Goal: Task Accomplishment & Management: Complete application form

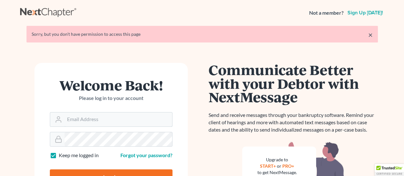
type input "[EMAIL_ADDRESS][DOMAIN_NAME]"
click at [104, 173] on input "Log In" at bounding box center [111, 177] width 123 height 16
type input "Thinking..."
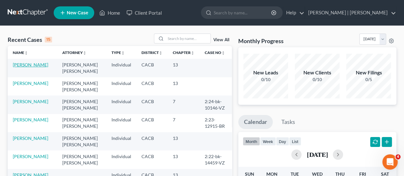
click at [33, 63] on link "[PERSON_NAME]" at bounding box center [30, 64] width 35 height 5
select select "1"
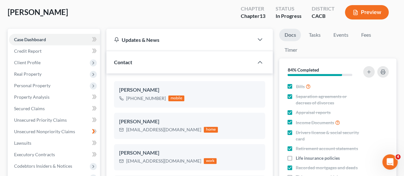
scroll to position [34, 0]
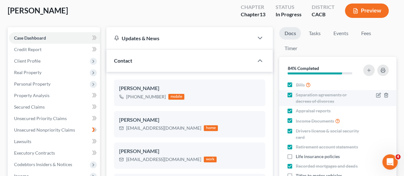
click at [304, 99] on span "Separation agreements or decrees of divorces" at bounding box center [328, 98] width 66 height 13
click at [302, 96] on input "Separation agreements or decrees of divorces" at bounding box center [300, 94] width 4 height 4
checkbox input "false"
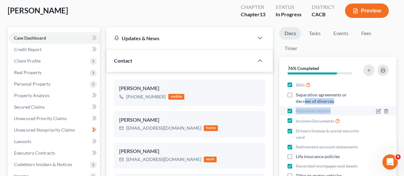
drag, startPoint x: 304, startPoint y: 99, endPoint x: 355, endPoint y: 107, distance: 50.8
click at [355, 107] on ul "Bills Separation agreements or decrees of divorces Appraisal reports Income Doc…" at bounding box center [337, 148] width 107 height 139
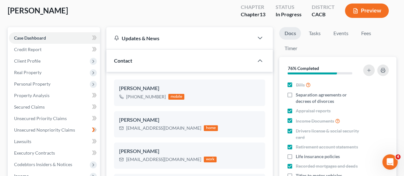
click at [180, 14] on div "[PERSON_NAME] Upgraded Chapter Chapter 13 Status In [GEOGRAPHIC_DATA] CACB Prev…" at bounding box center [202, 13] width 388 height 28
click at [311, 33] on link "Tasks" at bounding box center [314, 33] width 22 height 12
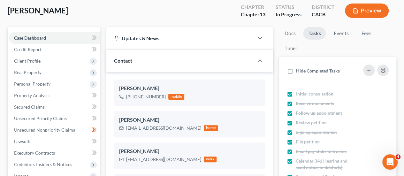
click at [312, 32] on link "Tasks" at bounding box center [314, 33] width 23 height 12
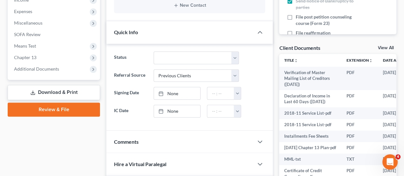
scroll to position [206, 0]
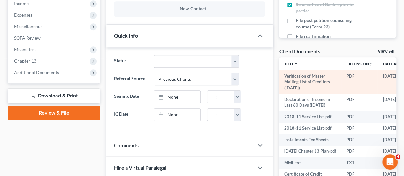
click at [298, 81] on td "Verification of Master Mailing List of Creditors ([DATE])" at bounding box center [310, 81] width 62 height 23
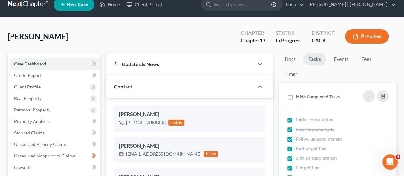
scroll to position [0, 0]
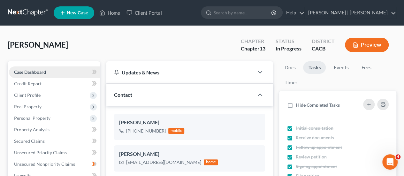
click at [43, 72] on span "Case Dashboard" at bounding box center [30, 71] width 32 height 5
click at [50, 69] on link "Case Dashboard" at bounding box center [54, 71] width 91 height 11
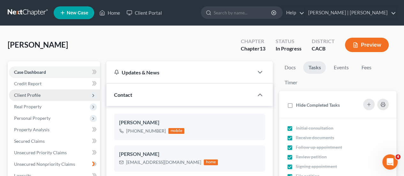
click at [35, 100] on span "Client Profile" at bounding box center [54, 94] width 91 height 11
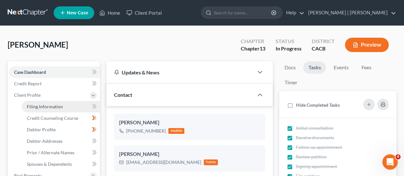
click at [43, 106] on span "Filing Information" at bounding box center [45, 106] width 36 height 5
select select "1"
select select "0"
select select "3"
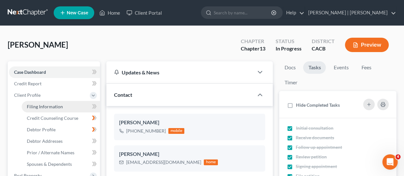
select select "4"
select select "1"
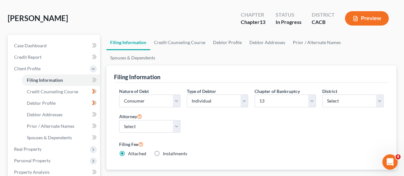
scroll to position [21, 0]
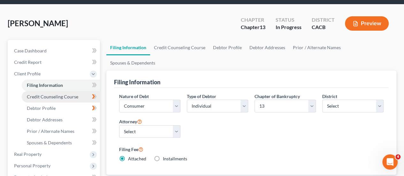
click at [42, 97] on span "Credit Counseling Course" at bounding box center [52, 96] width 51 height 5
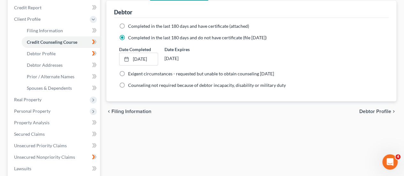
scroll to position [72, 0]
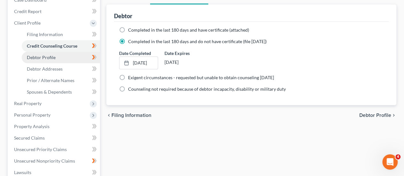
click at [47, 60] on link "Debtor Profile" at bounding box center [61, 57] width 78 height 11
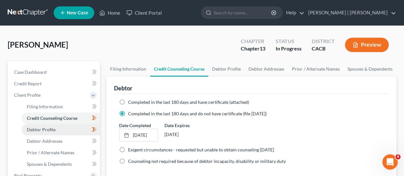
select select "0"
select select "4"
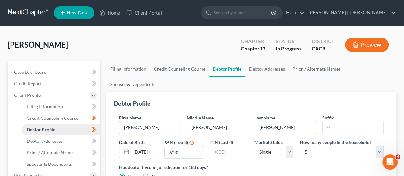
radio input "true"
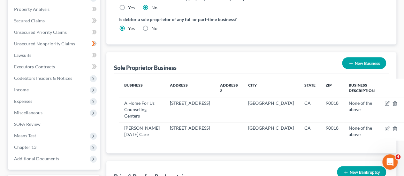
scroll to position [198, 0]
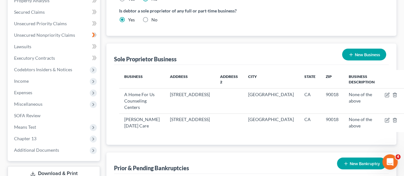
click at [402, 112] on div "[PERSON_NAME] Upgraded Chapter Chapter 13 Status In Progress District CACB Prev…" at bounding box center [202, 73] width 404 height 491
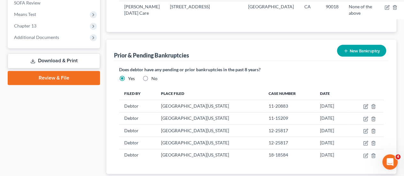
scroll to position [329, 0]
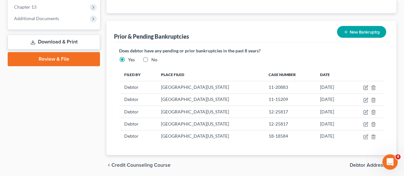
click at [357, 26] on button "New Bankruptcy" at bounding box center [361, 32] width 49 height 12
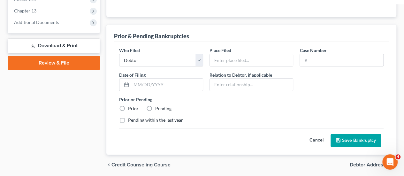
click at [357, 25] on div "Prior & Pending Bankruptcies" at bounding box center [251, 33] width 274 height 17
drag, startPoint x: 357, startPoint y: 6, endPoint x: 364, endPoint y: 5, distance: 7.1
drag, startPoint x: 364, startPoint y: 5, endPoint x: 398, endPoint y: 88, distance: 89.7
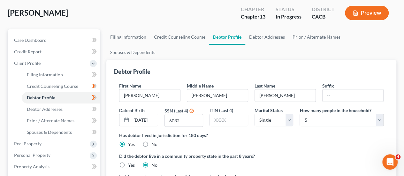
scroll to position [0, 0]
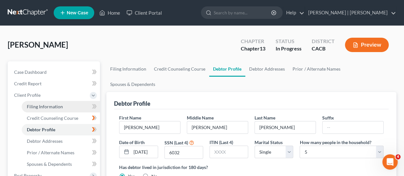
click at [46, 105] on span "Filing Information" at bounding box center [45, 106] width 36 height 5
select select "1"
select select "0"
select select "3"
select select "7"
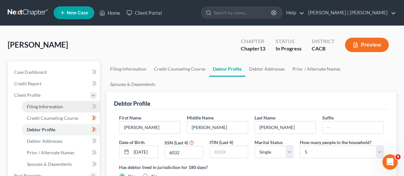
select select "0"
select select "4"
select select "1"
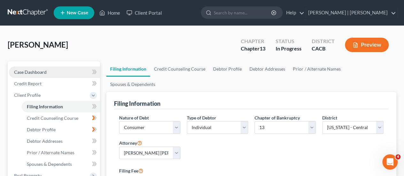
click at [44, 72] on span "Case Dashboard" at bounding box center [30, 71] width 33 height 5
select select "1"
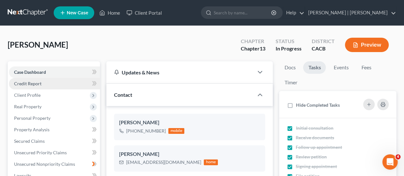
click at [42, 80] on link "Credit Report" at bounding box center [54, 83] width 91 height 11
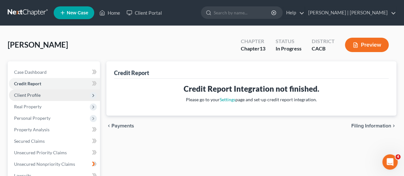
click at [39, 97] on span "Client Profile" at bounding box center [27, 94] width 26 height 5
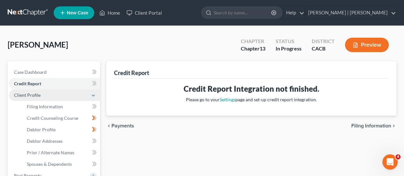
click at [39, 97] on span "Client Profile" at bounding box center [27, 94] width 26 height 5
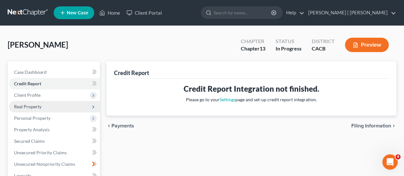
click at [39, 106] on span "Real Property" at bounding box center [27, 106] width 27 height 5
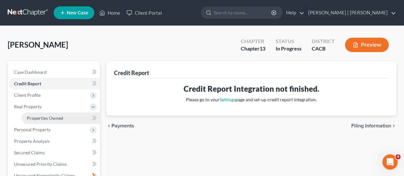
click at [49, 116] on span "Properties Owned" at bounding box center [45, 117] width 36 height 5
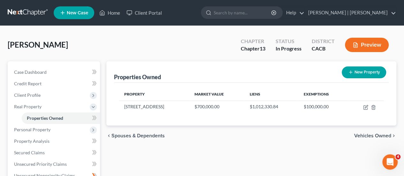
click at [195, 106] on td "$700,000.00" at bounding box center [216, 107] width 55 height 12
click at [194, 107] on td "$700,000.00" at bounding box center [216, 107] width 55 height 12
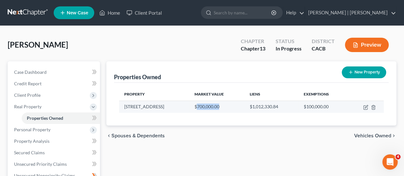
click at [194, 107] on td "$700,000.00" at bounding box center [216, 107] width 55 height 12
click at [364, 109] on icon "button" at bounding box center [365, 108] width 4 height 4
select select "4"
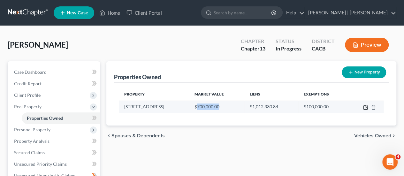
select select "0"
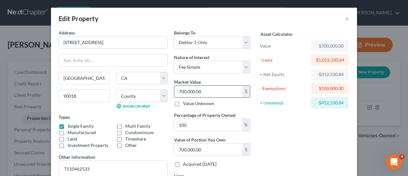
click at [181, 91] on input "700,000.00" at bounding box center [209, 92] width 68 height 12
click at [180, 91] on input "700,000.00" at bounding box center [209, 92] width 68 height 12
type input "00,000.00"
type input "0"
type input "600,000.00"
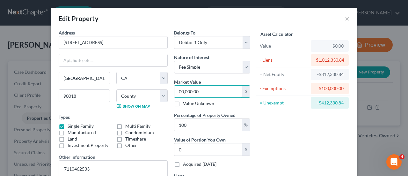
type input "600,000.00"
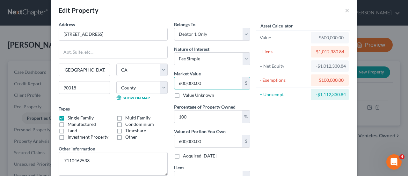
scroll to position [9, 0]
type input "600,000.00"
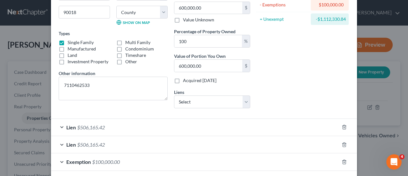
scroll to position [112, 0]
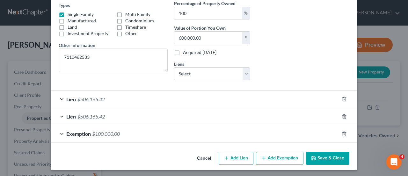
click at [58, 98] on div "Lien $506,165.42" at bounding box center [195, 99] width 288 height 17
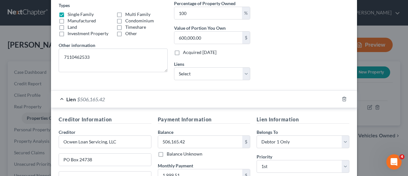
click at [58, 98] on div "Lien $506,165.42" at bounding box center [195, 99] width 288 height 17
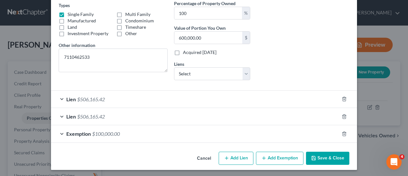
click at [58, 99] on div "Lien $506,165.42" at bounding box center [195, 99] width 288 height 17
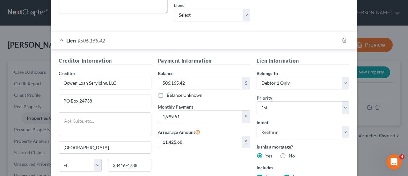
scroll to position [170, 0]
click at [57, 38] on div "Lien $506,165.42" at bounding box center [195, 41] width 288 height 17
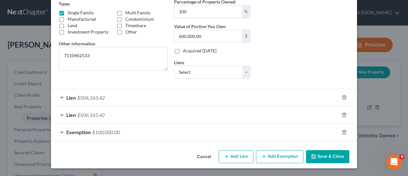
scroll to position [112, 0]
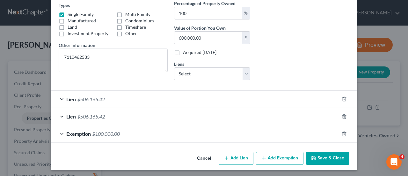
click at [61, 116] on div "Lien $506,165.42" at bounding box center [195, 116] width 288 height 17
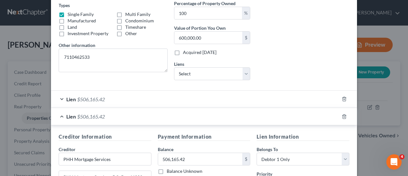
scroll to position [170, 0]
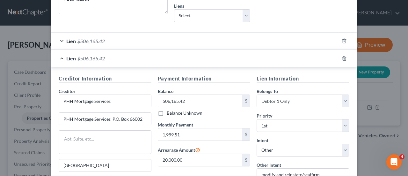
click at [60, 57] on div "Lien $506,165.42" at bounding box center [195, 58] width 288 height 17
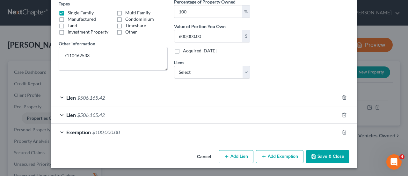
scroll to position [112, 0]
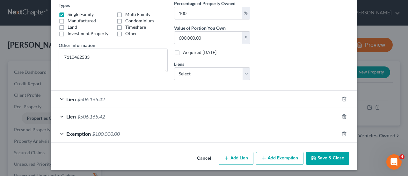
click at [59, 114] on div "Lien $506,165.42" at bounding box center [195, 116] width 288 height 17
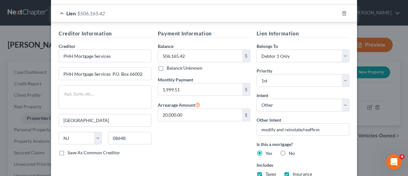
scroll to position [169, 0]
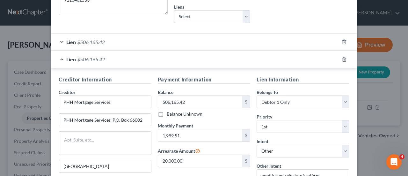
click at [59, 60] on div "Lien $506,165.42" at bounding box center [195, 59] width 288 height 17
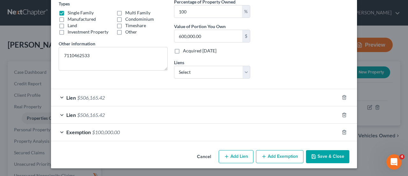
scroll to position [112, 0]
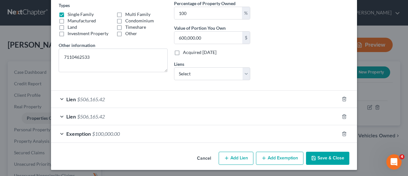
click at [58, 131] on div "Exemption $100,000.00" at bounding box center [195, 133] width 288 height 17
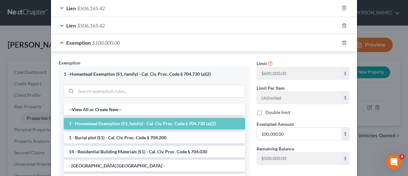
scroll to position [155, 0]
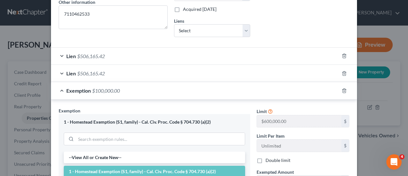
click at [56, 55] on div "Lien $506,165.42" at bounding box center [195, 56] width 288 height 17
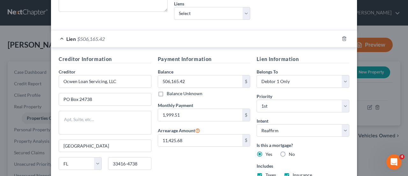
scroll to position [172, 0]
click at [117, 79] on input "Ocwen Loan Servicing, LLC" at bounding box center [105, 81] width 93 height 13
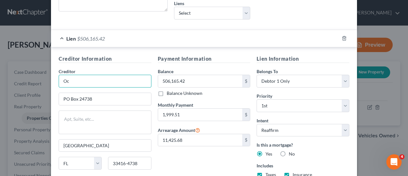
type input "O"
type input "s"
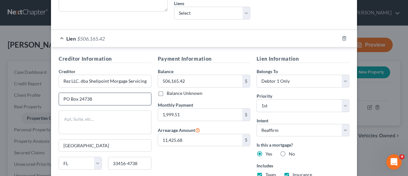
scroll to position [0, 0]
click at [92, 96] on input "PO Box 24738" at bounding box center [105, 99] width 92 height 12
type input "New Rez LLC. dba Shellpoint Morgage Servicing."
click at [91, 97] on input "PO Box 5452" at bounding box center [105, 99] width 92 height 12
type input "PO Box 5452"
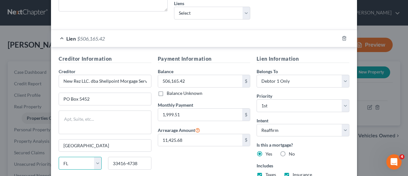
click at [81, 157] on select "State [US_STATE] AK AR AZ CA CO CT DE DC [GEOGRAPHIC_DATA] [GEOGRAPHIC_DATA] GU…" at bounding box center [80, 163] width 43 height 13
select select "42"
click at [59, 157] on select "State [US_STATE] AK AR AZ CA CO CT DE DC [GEOGRAPHIC_DATA] [GEOGRAPHIC_DATA] GU…" at bounding box center [80, 163] width 43 height 13
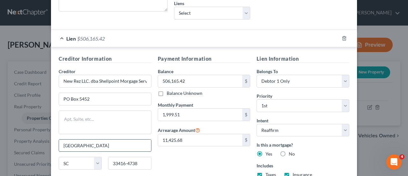
click at [82, 142] on input "[GEOGRAPHIC_DATA]" at bounding box center [105, 145] width 92 height 12
click at [99, 144] on input "[GEOGRAPHIC_DATA]" at bounding box center [105, 145] width 92 height 12
type input "W"
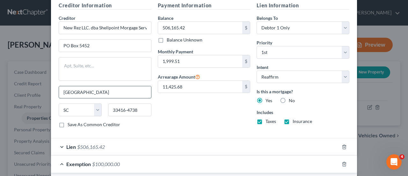
scroll to position [226, 0]
type input "[GEOGRAPHIC_DATA]"
click at [136, 108] on input "33416-4738" at bounding box center [129, 109] width 43 height 13
type input "3"
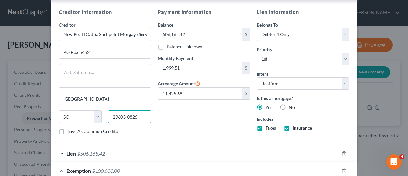
scroll to position [209, 0]
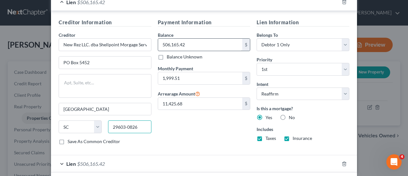
type input "29603-0826"
click at [185, 42] on input "506,165.42" at bounding box center [200, 45] width 85 height 12
click at [191, 78] on input "1,999.51" at bounding box center [200, 78] width 85 height 12
click at [181, 44] on input "489,000" at bounding box center [200, 45] width 85 height 12
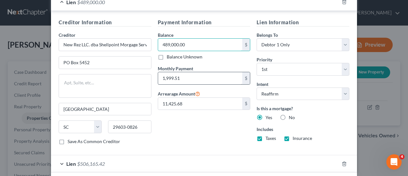
type input "489,000.00"
click at [187, 78] on input "1,999.51" at bounding box center [200, 78] width 85 height 12
type input "1"
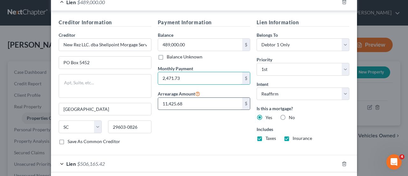
type input "2,471.73"
click at [184, 100] on input "11,425.68" at bounding box center [200, 104] width 85 height 12
click at [196, 100] on input "13,000.00" at bounding box center [200, 104] width 85 height 12
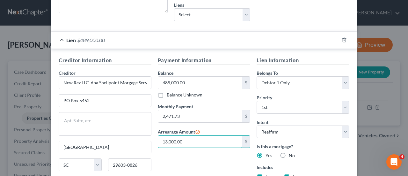
scroll to position [170, 0]
type input "13,000.00"
click at [59, 38] on div "Lien $489,000.00" at bounding box center [195, 40] width 288 height 17
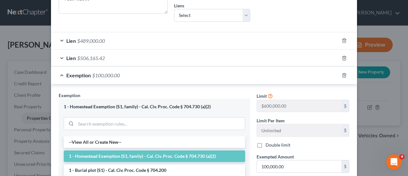
click at [60, 58] on div "Lien $506,165.42" at bounding box center [195, 57] width 288 height 17
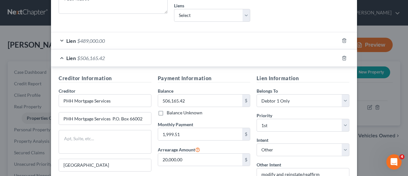
click at [59, 54] on div "Lien $506,165.42" at bounding box center [195, 57] width 288 height 17
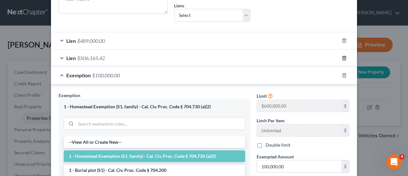
click at [343, 58] on icon "button" at bounding box center [344, 58] width 5 height 5
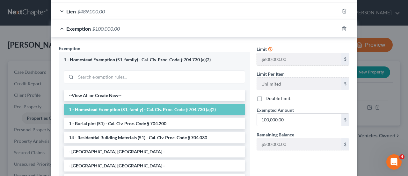
scroll to position [200, 0]
click at [61, 26] on div "Exemption $100,000.00" at bounding box center [195, 28] width 288 height 17
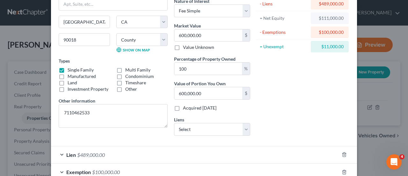
scroll to position [94, 0]
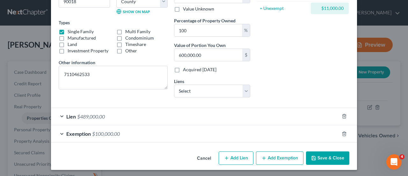
click at [57, 114] on div "Lien $489,000.00" at bounding box center [195, 116] width 288 height 17
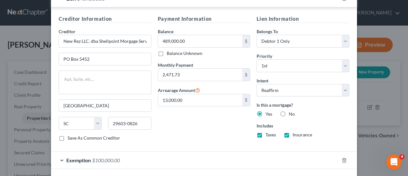
scroll to position [237, 0]
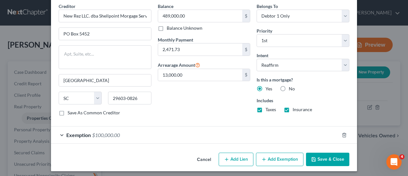
click at [59, 133] on div "Exemption $100,000.00" at bounding box center [195, 134] width 288 height 17
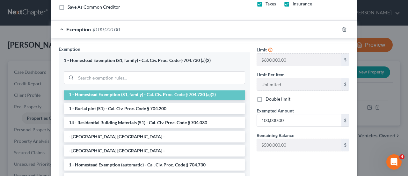
scroll to position [344, 0]
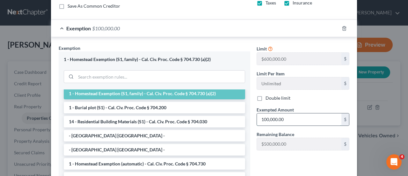
click at [286, 118] on input "100,000.00" at bounding box center [299, 119] width 85 height 12
type input "489,000.00"
click at [267, 159] on div "Limit $600,000.00 $ Limit Per Item Unlimited $ Double limit Exempted Amount * 4…" at bounding box center [303, 121] width 99 height 152
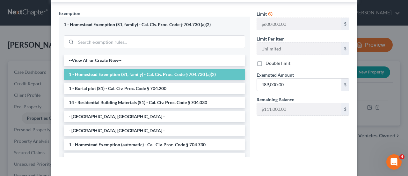
scroll to position [377, 0]
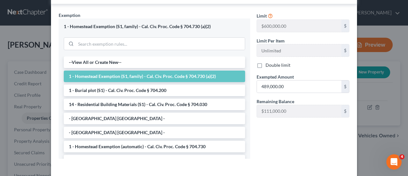
click at [261, 119] on div "Limit $600,000.00 $ Limit Per Item Unlimited $ Double limit Exempted Amount * 4…" at bounding box center [303, 88] width 99 height 152
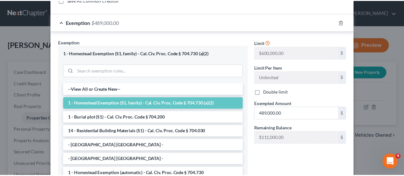
scroll to position [402, 0]
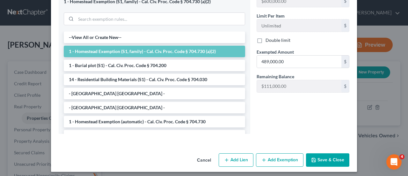
click at [325, 158] on button "Save & Close" at bounding box center [327, 159] width 43 height 13
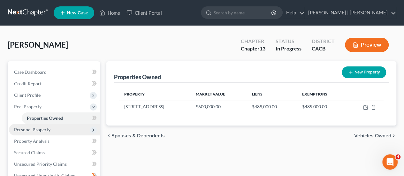
click at [35, 129] on span "Personal Property" at bounding box center [32, 129] width 36 height 5
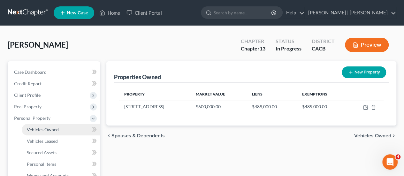
click at [37, 128] on span "Vehicles Owned" at bounding box center [43, 129] width 32 height 5
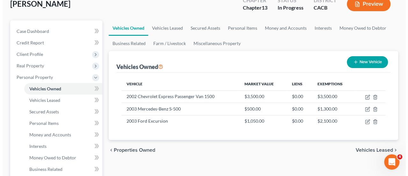
scroll to position [42, 0]
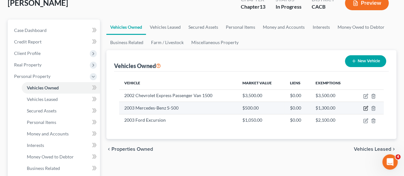
click at [367, 108] on icon "button" at bounding box center [365, 109] width 4 height 4
select select "0"
select select "23"
select select "4"
select select "0"
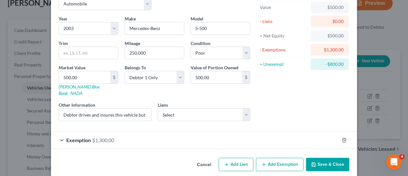
scroll to position [38, 0]
click at [316, 158] on button "Save & Close" at bounding box center [327, 164] width 43 height 13
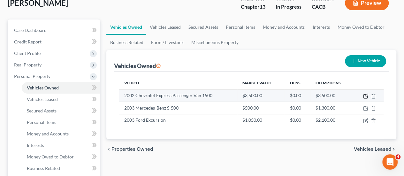
click at [366, 95] on icon "button" at bounding box center [365, 95] width 3 height 3
select select "7"
select select "24"
select select "3"
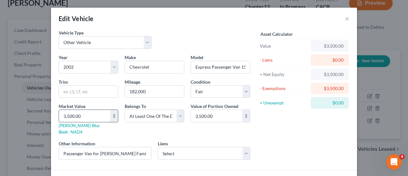
click at [85, 116] on input "3,500.00" at bounding box center [84, 116] width 51 height 12
type input "6"
type input "6.00"
type input "60"
type input "60.00"
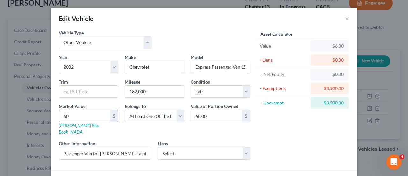
type input "600"
type input "600.00"
click at [85, 114] on input "600" at bounding box center [84, 116] width 51 height 12
type input "600.00"
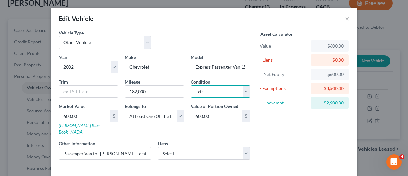
click at [209, 91] on select "Select Excellent Very Good Good Fair Poor" at bounding box center [221, 91] width 60 height 13
select select "4"
click at [191, 85] on select "Select Excellent Very Good Good Fair Poor" at bounding box center [221, 91] width 60 height 13
click at [135, 91] on input "182,000" at bounding box center [154, 92] width 59 height 12
click at [148, 87] on input "225,000" at bounding box center [154, 92] width 59 height 12
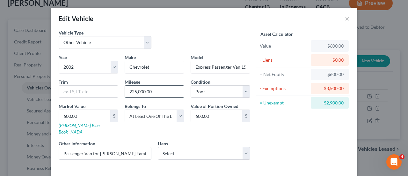
click at [165, 88] on input "225,000.00" at bounding box center [154, 92] width 59 height 12
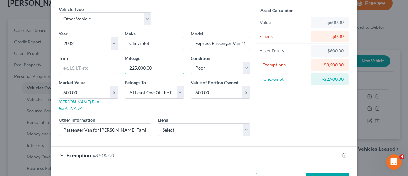
scroll to position [39, 0]
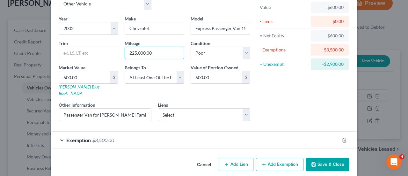
type input "225,000.00"
click at [319, 158] on button "Save & Close" at bounding box center [327, 164] width 43 height 13
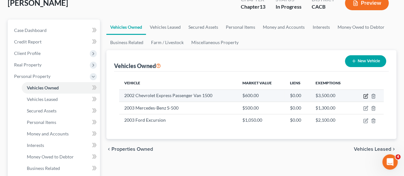
click at [365, 93] on icon "button" at bounding box center [365, 95] width 5 height 5
select select "7"
select select "24"
select select "4"
select select "3"
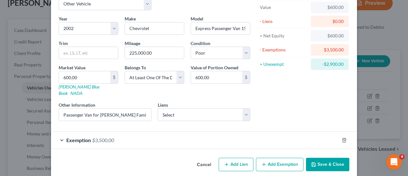
click at [324, 158] on button "Save & Close" at bounding box center [327, 164] width 43 height 13
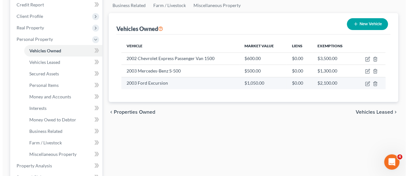
scroll to position [79, 0]
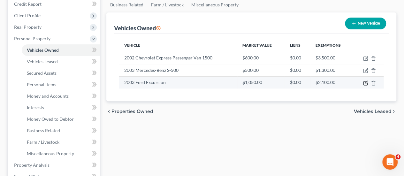
click at [365, 84] on icon "button" at bounding box center [365, 83] width 4 height 4
select select "1"
select select "23"
select select "4"
select select "0"
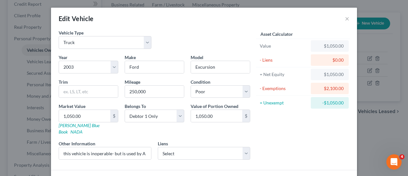
click at [332, 89] on div "$2,100.00" at bounding box center [330, 88] width 28 height 6
click at [337, 89] on div "$2,100.00" at bounding box center [330, 88] width 28 height 6
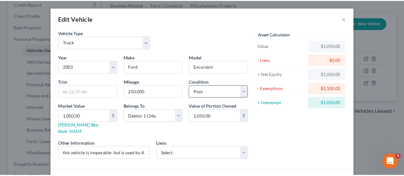
scroll to position [56, 0]
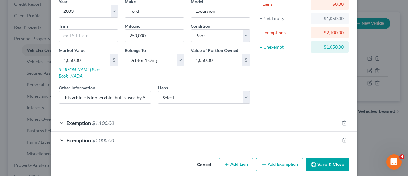
click at [323, 158] on button "Save & Close" at bounding box center [327, 164] width 43 height 13
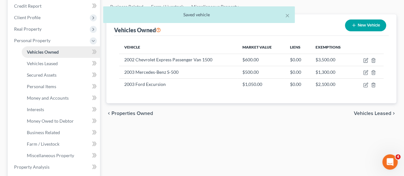
scroll to position [77, 0]
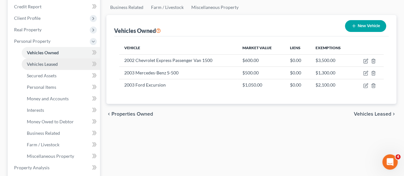
click at [49, 64] on span "Vehicles Leased" at bounding box center [42, 63] width 31 height 5
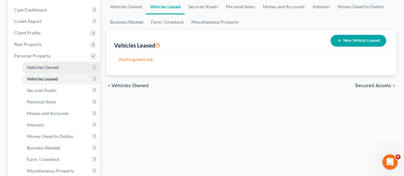
scroll to position [63, 0]
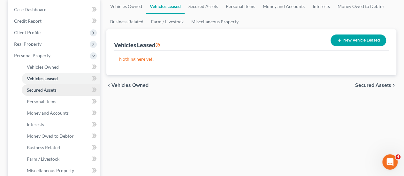
click at [44, 91] on span "Secured Assets" at bounding box center [42, 89] width 30 height 5
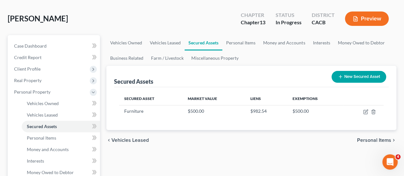
scroll to position [29, 0]
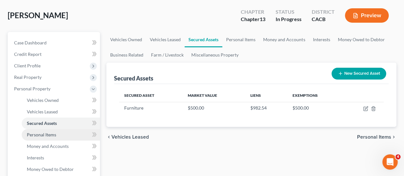
click at [49, 135] on span "Personal Items" at bounding box center [41, 134] width 29 height 5
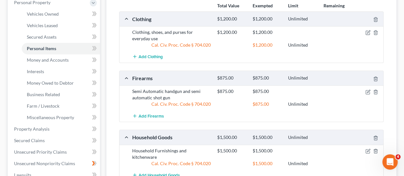
scroll to position [116, 0]
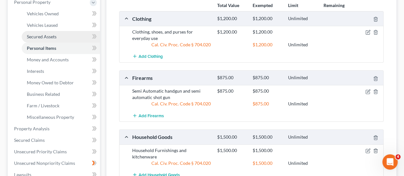
click at [44, 36] on span "Secured Assets" at bounding box center [42, 36] width 30 height 5
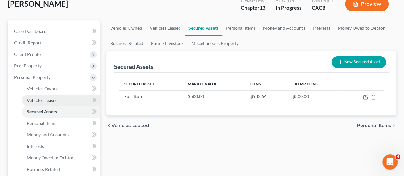
scroll to position [46, 0]
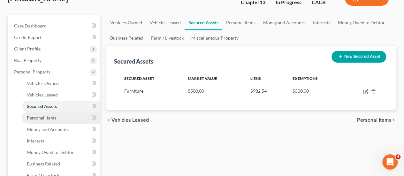
click at [46, 119] on span "Personal Items" at bounding box center [41, 117] width 29 height 5
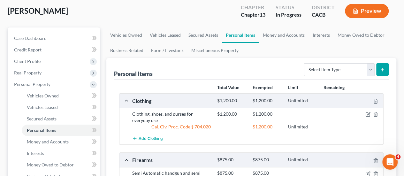
scroll to position [36, 0]
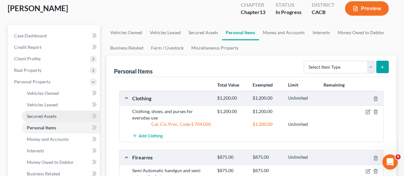
click at [48, 113] on span "Secured Assets" at bounding box center [42, 115] width 30 height 5
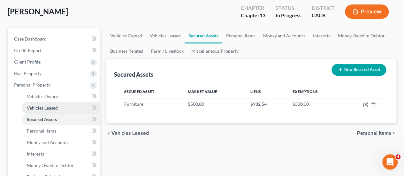
scroll to position [35, 0]
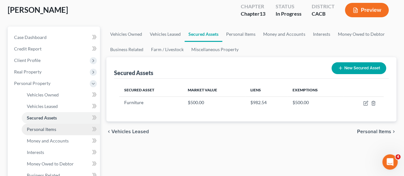
click at [50, 128] on span "Personal Items" at bounding box center [41, 128] width 29 height 5
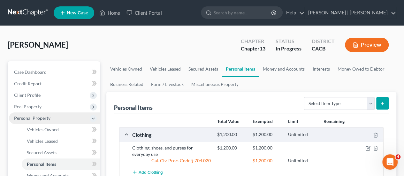
click at [40, 119] on span "Personal Property" at bounding box center [32, 117] width 36 height 5
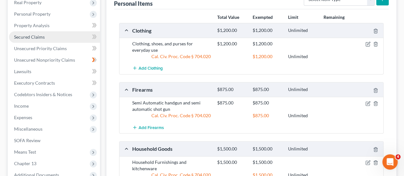
scroll to position [104, 0]
click at [33, 35] on span "Secured Claims" at bounding box center [29, 36] width 31 height 5
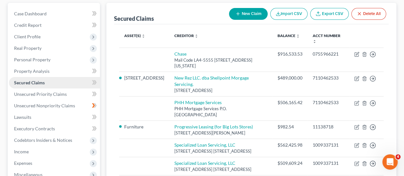
scroll to position [59, 0]
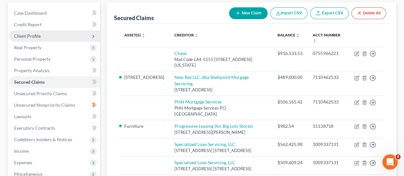
click at [27, 37] on span "Client Profile" at bounding box center [27, 35] width 26 height 5
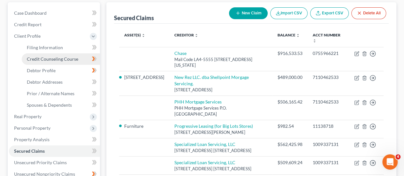
click at [40, 56] on span "Credit Counseling Course" at bounding box center [52, 58] width 51 height 5
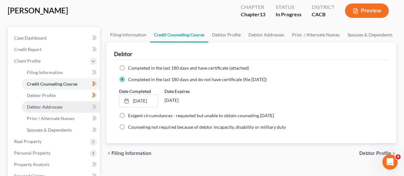
scroll to position [35, 0]
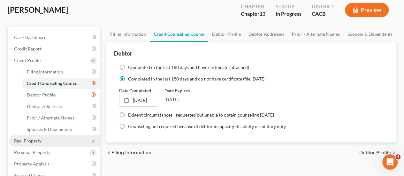
click at [36, 139] on span "Real Property" at bounding box center [27, 140] width 27 height 5
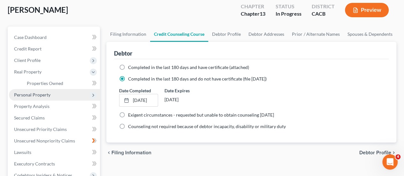
click at [41, 97] on span "Personal Property" at bounding box center [32, 94] width 36 height 5
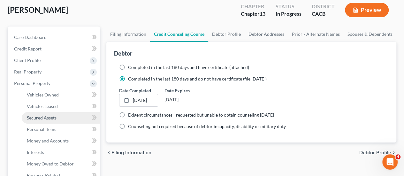
click at [49, 119] on span "Secured Assets" at bounding box center [42, 117] width 30 height 5
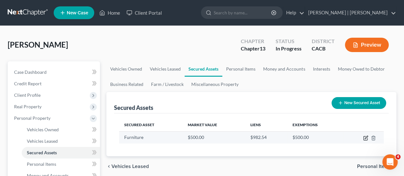
click at [365, 137] on icon "button" at bounding box center [365, 137] width 3 height 3
select select "household_goods"
select select "3"
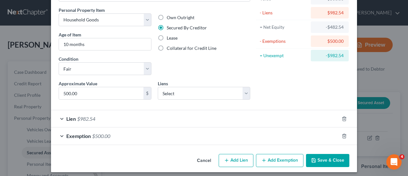
scroll to position [48, 0]
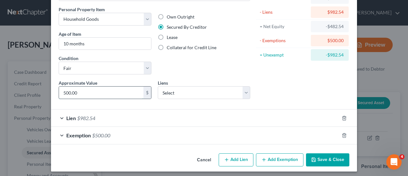
click at [80, 93] on input "500.00" at bounding box center [101, 92] width 85 height 12
type input "0"
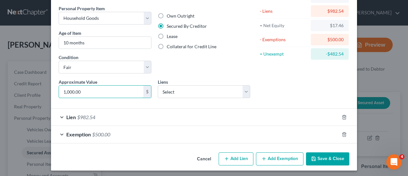
type input "1,000.00"
click at [321, 155] on button "Save & Close" at bounding box center [327, 158] width 43 height 13
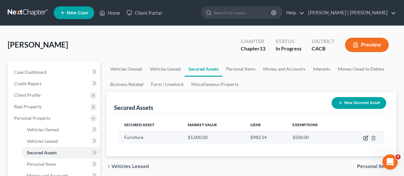
click at [364, 135] on icon "button" at bounding box center [365, 137] width 5 height 5
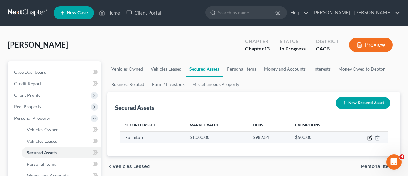
select select "household_goods"
select select "3"
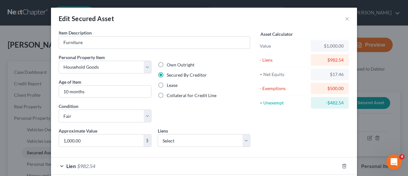
click at [330, 90] on div "$500.00" at bounding box center [330, 88] width 28 height 6
click at [332, 90] on div "$500.00" at bounding box center [330, 88] width 28 height 6
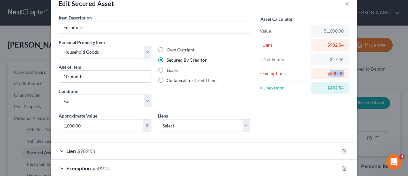
scroll to position [15, 0]
click at [167, 47] on label "Own Outright" at bounding box center [181, 50] width 28 height 6
click at [169, 47] on input "Own Outright" at bounding box center [171, 49] width 4 height 4
radio input "true"
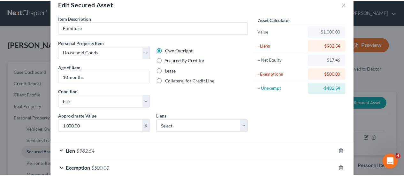
scroll to position [49, 0]
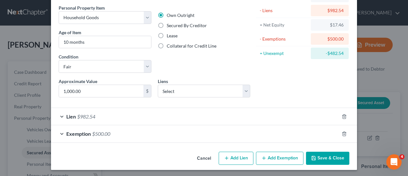
click at [324, 154] on button "Save & Close" at bounding box center [327, 158] width 43 height 13
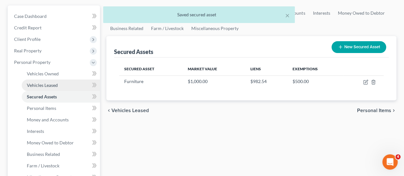
scroll to position [58, 0]
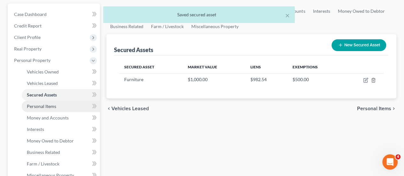
click at [45, 105] on span "Personal Items" at bounding box center [41, 105] width 29 height 5
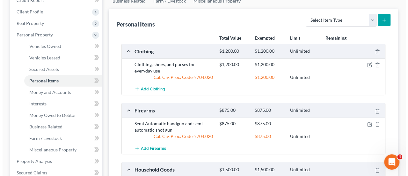
scroll to position [84, 0]
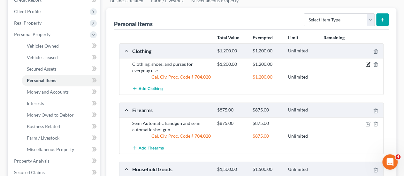
click at [370, 66] on icon "button" at bounding box center [367, 64] width 5 height 5
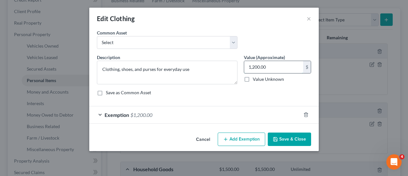
click at [269, 66] on input "1,200.00" at bounding box center [273, 67] width 59 height 12
type input "975.00"
click at [100, 115] on div "Exemption $1,200.00" at bounding box center [195, 114] width 212 height 17
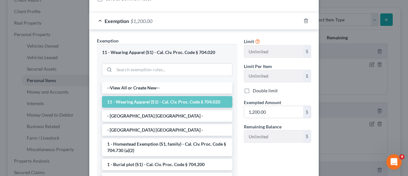
scroll to position [95, 0]
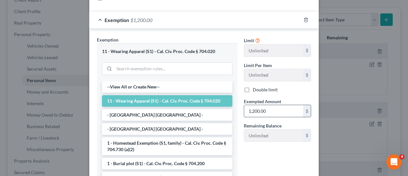
click at [274, 107] on input "1,200.00" at bounding box center [273, 111] width 59 height 12
click at [274, 107] on input "725.00" at bounding box center [273, 111] width 59 height 12
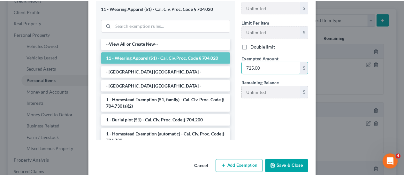
scroll to position [147, 0]
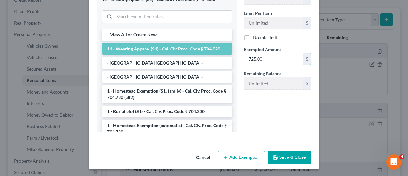
type input "725.00"
click at [285, 157] on button "Save & Close" at bounding box center [289, 157] width 43 height 13
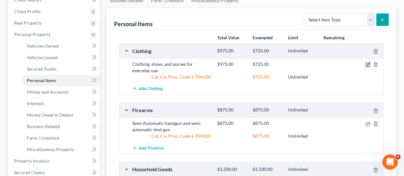
click at [365, 63] on icon "button" at bounding box center [367, 65] width 4 height 4
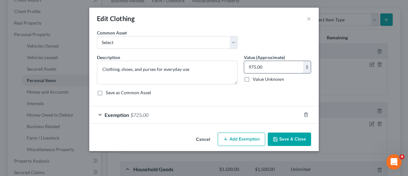
click at [264, 68] on input "975.00" at bounding box center [273, 67] width 59 height 12
type input "500.00"
click at [288, 139] on button "Save & Close" at bounding box center [289, 138] width 43 height 13
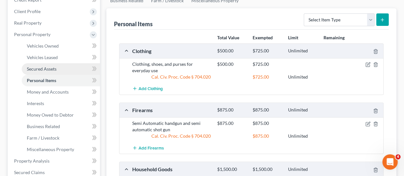
click at [54, 66] on span "Secured Assets" at bounding box center [42, 68] width 30 height 5
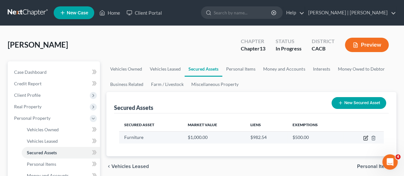
click at [364, 138] on icon "button" at bounding box center [365, 137] width 5 height 5
select select "household_goods"
select select "3"
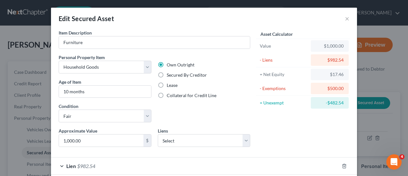
scroll to position [49, 0]
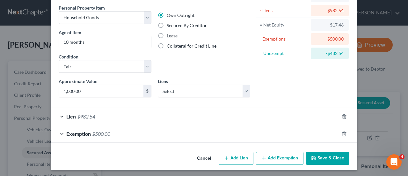
click at [60, 133] on div "Exemption $500.00" at bounding box center [195, 133] width 288 height 17
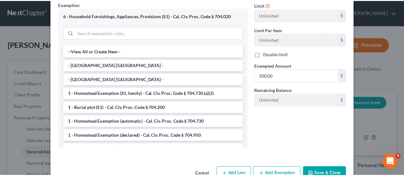
scroll to position [199, 0]
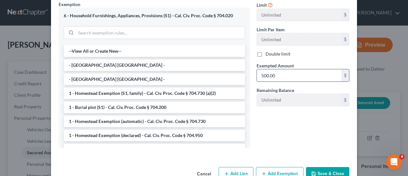
click at [266, 74] on input "500.00" at bounding box center [299, 75] width 85 height 12
type input "1,000"
click at [320, 168] on button "Save & Close" at bounding box center [327, 173] width 43 height 13
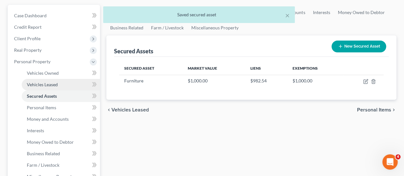
scroll to position [57, 0]
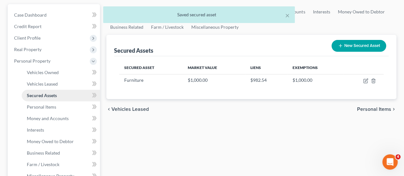
click at [40, 93] on span "Secured Assets" at bounding box center [42, 95] width 30 height 5
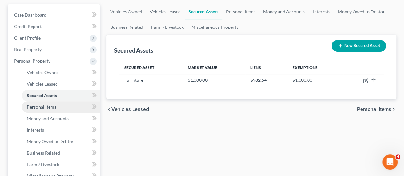
click at [45, 106] on span "Personal Items" at bounding box center [41, 106] width 29 height 5
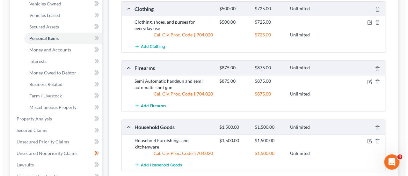
scroll to position [127, 0]
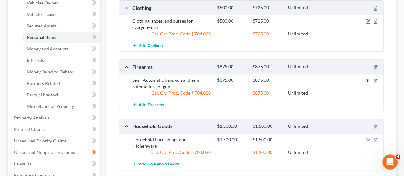
click at [369, 81] on icon "button" at bounding box center [367, 80] width 5 height 5
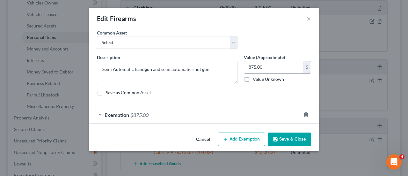
click at [275, 62] on input "875.00" at bounding box center [273, 67] width 59 height 12
type input "500.00"
click at [105, 112] on span "Exemption" at bounding box center [117, 115] width 25 height 6
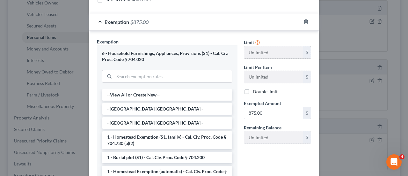
scroll to position [93, 0]
click at [251, 111] on input "875.00" at bounding box center [273, 113] width 59 height 12
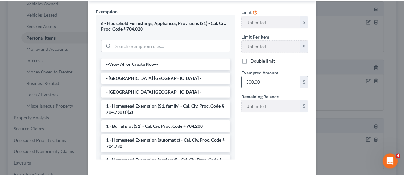
scroll to position [153, 0]
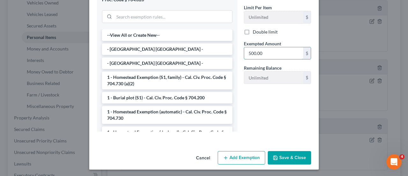
type input "500.00"
click at [288, 159] on button "Save & Close" at bounding box center [289, 157] width 43 height 13
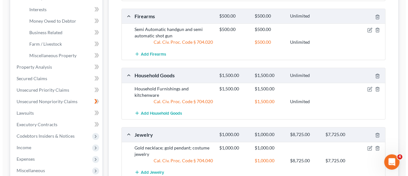
scroll to position [178, 0]
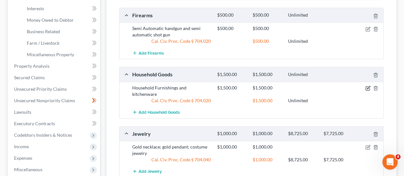
click at [369, 86] on icon "button" at bounding box center [367, 88] width 5 height 5
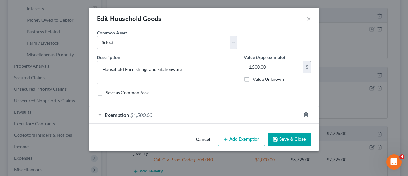
click at [259, 66] on input "1,500.00" at bounding box center [273, 67] width 59 height 12
type input "1,000"
click at [101, 111] on div "Exemption $1,500.00" at bounding box center [195, 114] width 212 height 17
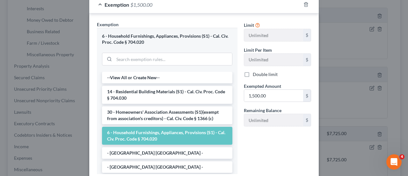
scroll to position [112, 0]
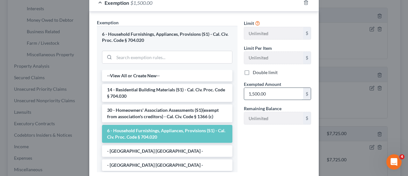
click at [265, 94] on input "1,500.00" at bounding box center [273, 94] width 59 height 12
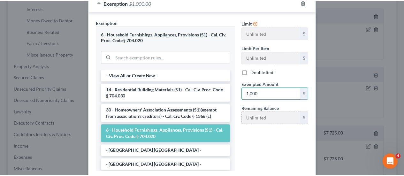
scroll to position [153, 0]
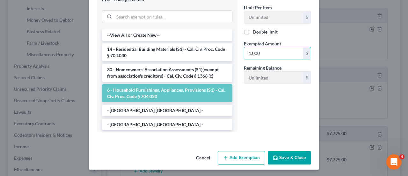
type input "1,000"
click at [286, 152] on button "Save & Close" at bounding box center [289, 157] width 43 height 13
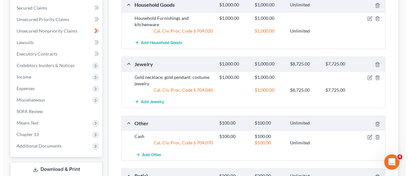
scroll to position [252, 0]
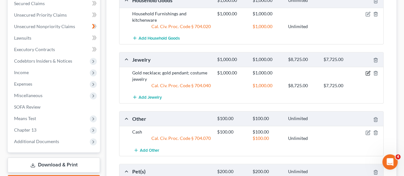
click at [368, 71] on icon "button" at bounding box center [367, 73] width 4 height 4
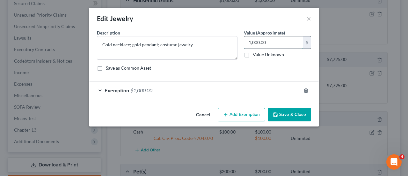
click at [271, 42] on input "1,000.00" at bounding box center [273, 42] width 59 height 12
click at [206, 81] on div "Exemption $1,000.00" at bounding box center [204, 90] width 230 height 18
click at [260, 41] on input "500" at bounding box center [273, 42] width 59 height 12
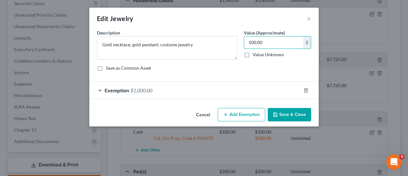
type input "500.00"
click at [143, 85] on div "Exemption $1,000.00" at bounding box center [195, 90] width 212 height 17
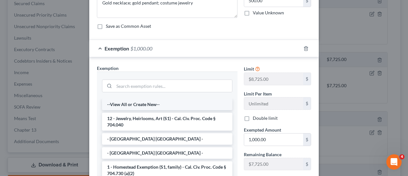
scroll to position [41, 0]
click at [269, 138] on input "1,000.00" at bounding box center [273, 140] width 59 height 12
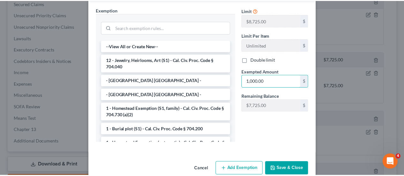
scroll to position [111, 0]
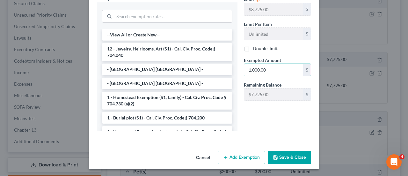
click at [288, 154] on button "Save & Close" at bounding box center [289, 157] width 43 height 13
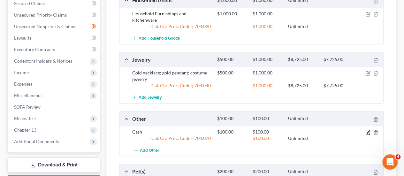
click at [370, 130] on icon "button" at bounding box center [367, 132] width 5 height 5
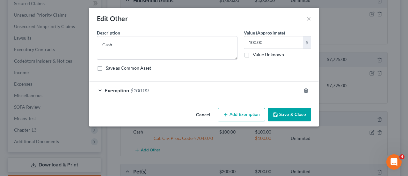
click at [288, 110] on button "Save & Close" at bounding box center [289, 114] width 43 height 13
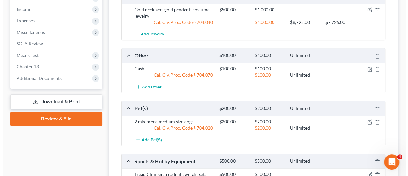
scroll to position [316, 0]
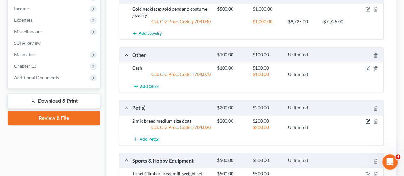
click at [366, 119] on icon "button" at bounding box center [367, 121] width 5 height 5
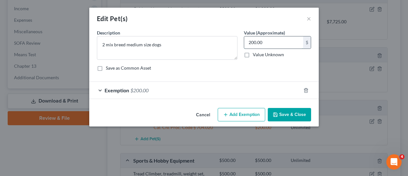
click at [251, 44] on input "200.00" at bounding box center [273, 42] width 59 height 12
type input "100.00"
click at [103, 91] on div "Exemption $200.00" at bounding box center [195, 90] width 212 height 17
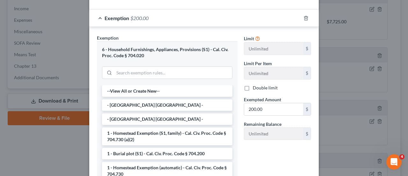
scroll to position [72, 0]
click at [248, 109] on input "200.00" at bounding box center [273, 109] width 59 height 12
click at [248, 110] on input "200.00" at bounding box center [273, 109] width 59 height 12
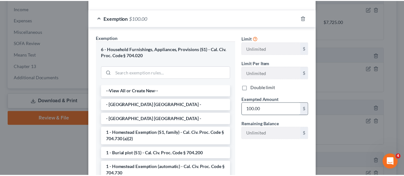
scroll to position [128, 0]
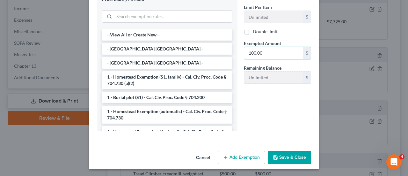
type input "100.00"
click at [292, 155] on button "Save & Close" at bounding box center [289, 157] width 43 height 13
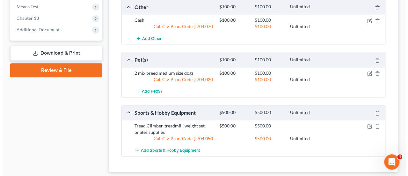
scroll to position [365, 0]
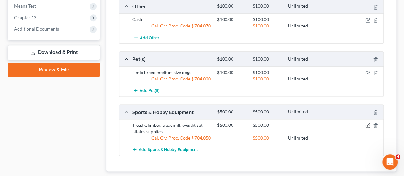
click at [368, 123] on icon "button" at bounding box center [367, 125] width 5 height 5
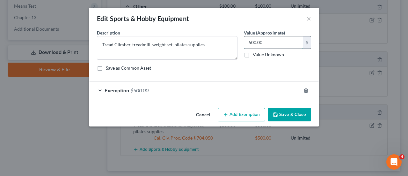
click at [278, 46] on input "500.00" at bounding box center [273, 42] width 59 height 12
type input "134.90"
click at [98, 88] on div "Exemption $500.00" at bounding box center [195, 90] width 212 height 17
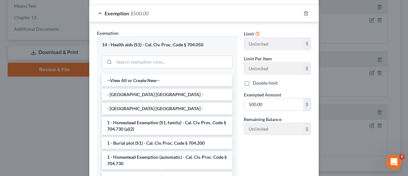
scroll to position [77, 0]
click at [265, 101] on input "500.00" at bounding box center [273, 104] width 59 height 12
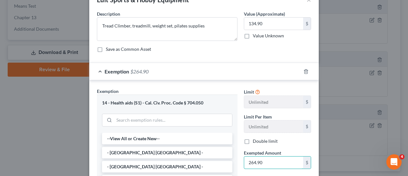
scroll to position [0, 0]
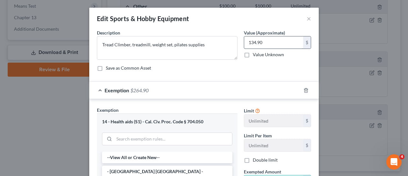
type input "264.90"
click at [254, 42] on input "134.90" at bounding box center [273, 42] width 59 height 12
click at [255, 42] on input "134.90" at bounding box center [273, 42] width 59 height 12
click at [254, 42] on input "134.90" at bounding box center [273, 42] width 59 height 12
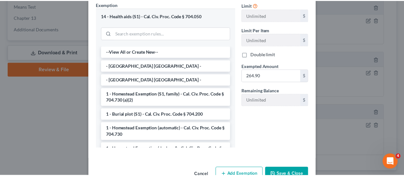
scroll to position [117, 0]
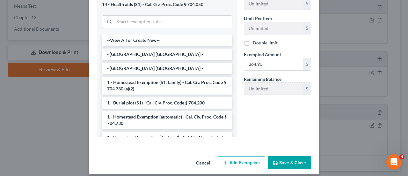
type input "139.90"
click at [287, 162] on button "Save & Close" at bounding box center [289, 162] width 43 height 13
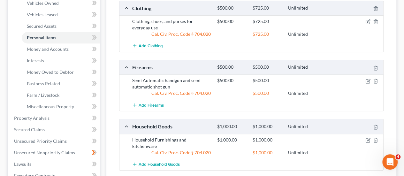
scroll to position [124, 0]
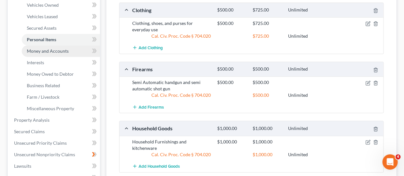
click at [50, 52] on span "Money and Accounts" at bounding box center [48, 50] width 42 height 5
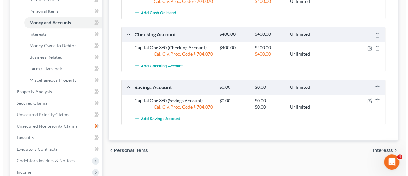
scroll to position [154, 0]
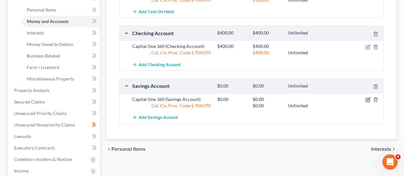
click at [368, 97] on icon "button" at bounding box center [367, 99] width 5 height 5
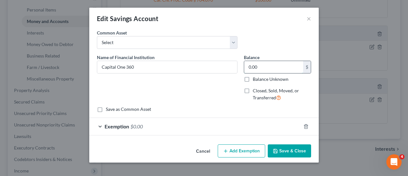
click at [268, 67] on input "0.00" at bounding box center [273, 67] width 59 height 12
type input "200.00"
click at [107, 126] on span "Exemption" at bounding box center [117, 126] width 25 height 6
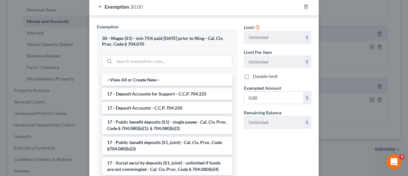
scroll to position [120, 0]
click at [257, 94] on input "0.00" at bounding box center [273, 97] width 59 height 12
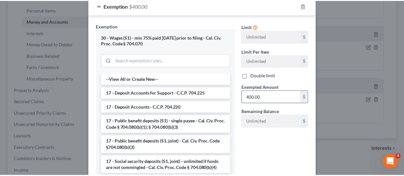
scroll to position [164, 0]
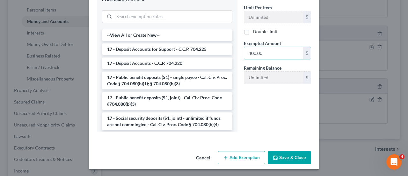
type input "400.00"
click at [281, 152] on button "Save & Close" at bounding box center [289, 157] width 43 height 13
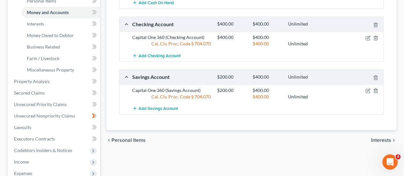
scroll to position [164, 0]
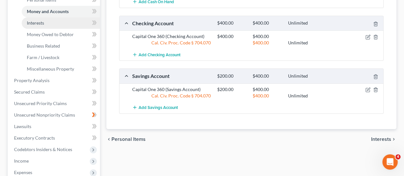
click at [39, 21] on span "Interests" at bounding box center [35, 22] width 17 height 5
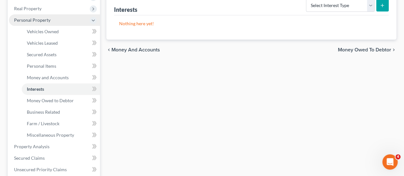
scroll to position [98, 0]
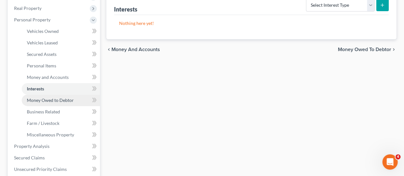
click at [45, 102] on span "Money Owed to Debtor" at bounding box center [50, 99] width 47 height 5
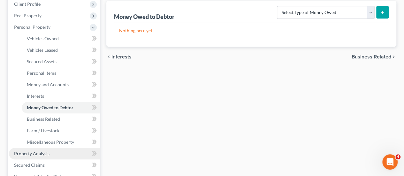
scroll to position [91, 0]
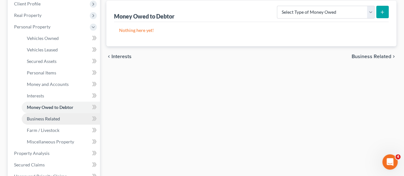
click at [50, 120] on span "Business Related" at bounding box center [43, 118] width 33 height 5
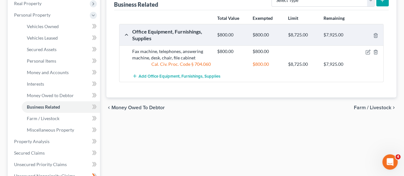
scroll to position [102, 0]
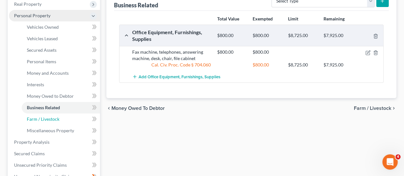
click at [44, 116] on span "Farm / Livestock" at bounding box center [43, 118] width 33 height 5
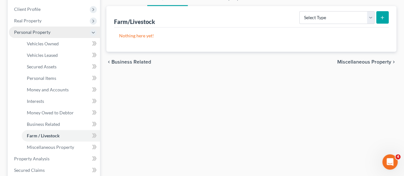
scroll to position [132, 0]
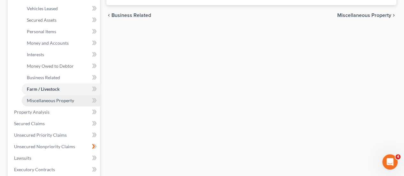
click at [52, 97] on link "Miscellaneous Property" at bounding box center [61, 100] width 78 height 11
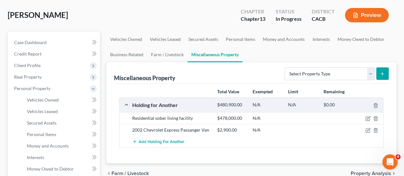
scroll to position [30, 0]
click at [375, 116] on icon "button" at bounding box center [375, 118] width 5 height 5
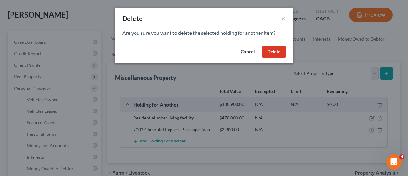
click at [275, 50] on button "Delete" at bounding box center [274, 52] width 23 height 13
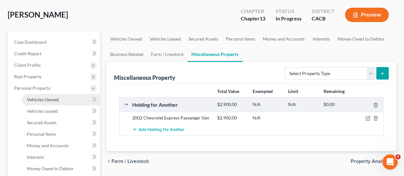
click at [43, 98] on span "Vehicles Owned" at bounding box center [43, 99] width 32 height 5
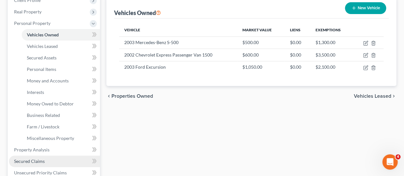
scroll to position [95, 0]
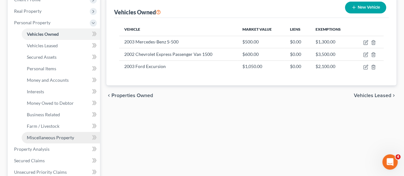
click at [65, 137] on span "Miscellaneous Property" at bounding box center [50, 137] width 47 height 5
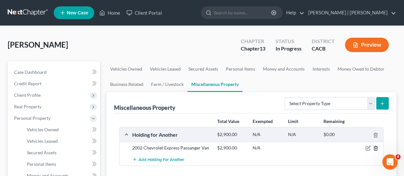
click at [374, 146] on icon "button" at bounding box center [375, 148] width 3 height 4
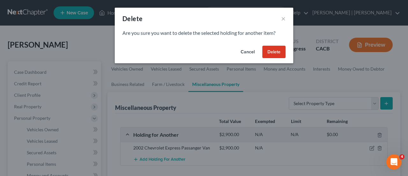
click at [270, 51] on button "Delete" at bounding box center [274, 52] width 23 height 13
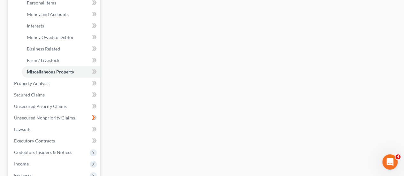
scroll to position [162, 0]
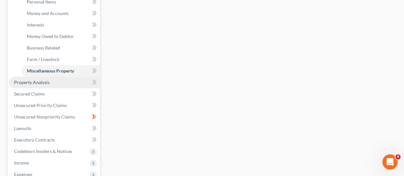
click at [40, 86] on link "Property Analysis" at bounding box center [54, 82] width 91 height 11
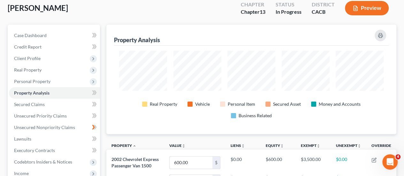
scroll to position [36, 0]
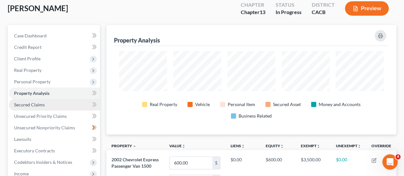
click at [33, 102] on span "Secured Claims" at bounding box center [29, 104] width 31 height 5
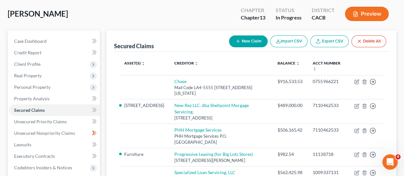
scroll to position [34, 0]
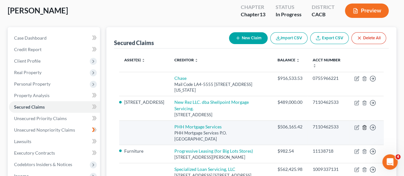
click at [364, 127] on line "button" at bounding box center [364, 127] width 0 height 1
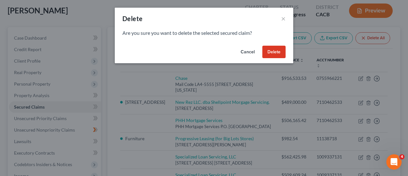
click at [279, 49] on button "Delete" at bounding box center [274, 52] width 23 height 13
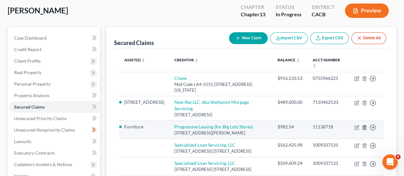
click at [364, 127] on line "button" at bounding box center [364, 127] width 0 height 1
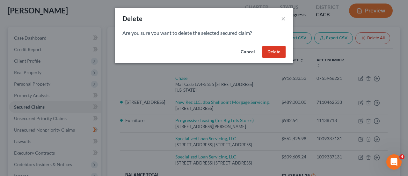
click at [281, 49] on button "Delete" at bounding box center [274, 52] width 23 height 13
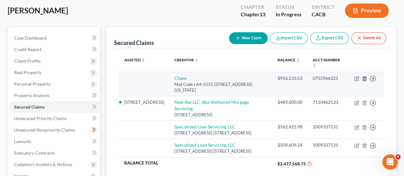
click at [365, 78] on icon "button" at bounding box center [364, 78] width 5 height 5
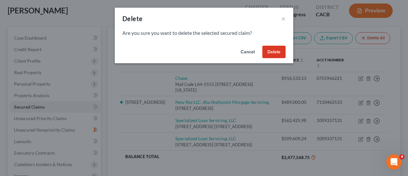
click at [280, 52] on button "Delete" at bounding box center [274, 52] width 23 height 13
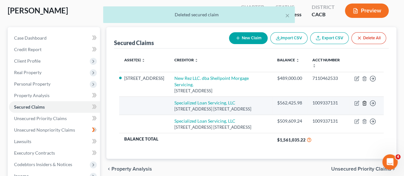
click at [365, 101] on icon "button" at bounding box center [364, 103] width 5 height 5
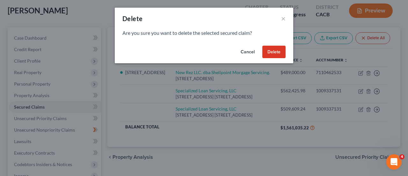
click at [278, 52] on button "Delete" at bounding box center [274, 52] width 23 height 13
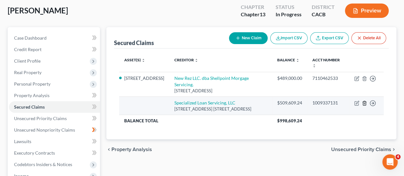
click at [366, 101] on icon "button" at bounding box center [364, 103] width 5 height 5
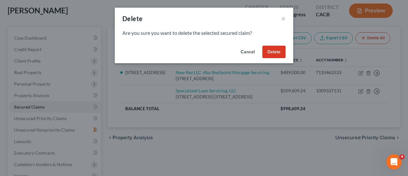
click at [272, 50] on button "Delete" at bounding box center [274, 52] width 23 height 13
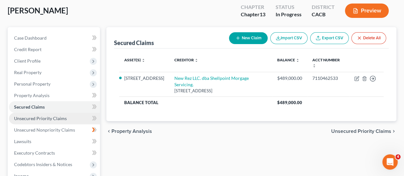
click at [34, 116] on span "Unsecured Priority Claims" at bounding box center [40, 118] width 53 height 5
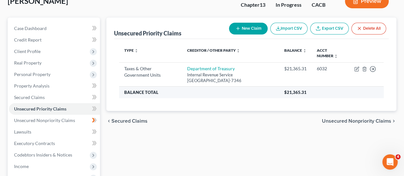
scroll to position [45, 0]
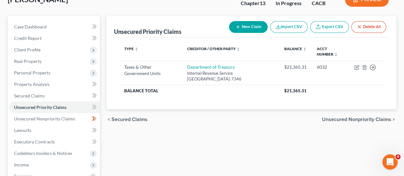
click at [248, 25] on button "New Claim" at bounding box center [248, 27] width 39 height 12
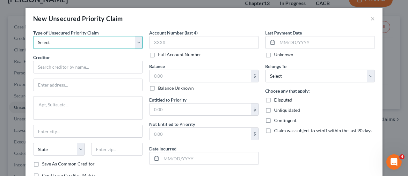
click at [105, 41] on select "Select Taxes & Other Government Units Domestic Support Obligations Extensions o…" at bounding box center [88, 42] width 110 height 13
click at [371, 19] on button "×" at bounding box center [373, 19] width 4 height 8
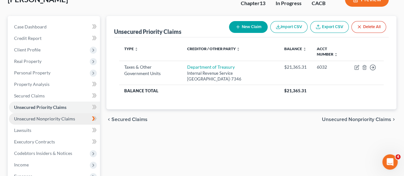
click at [26, 118] on span "Unsecured Nonpriority Claims" at bounding box center [44, 118] width 61 height 5
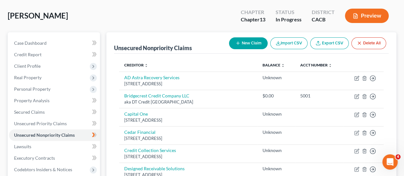
scroll to position [28, 0]
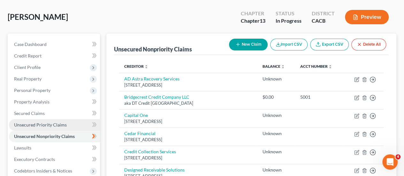
click at [50, 123] on span "Unsecured Priority Claims" at bounding box center [40, 124] width 53 height 5
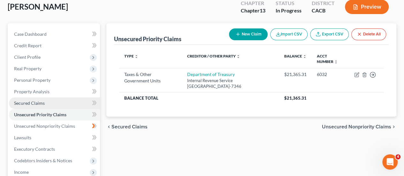
scroll to position [38, 0]
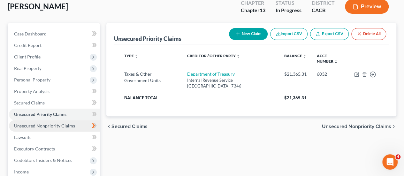
click at [40, 127] on span "Unsecured Nonpriority Claims" at bounding box center [44, 125] width 61 height 5
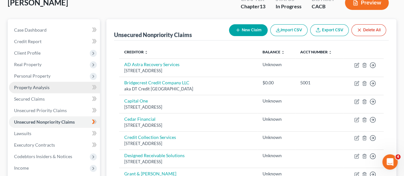
scroll to position [43, 0]
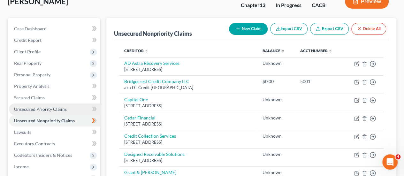
click at [44, 108] on span "Unsecured Priority Claims" at bounding box center [40, 108] width 53 height 5
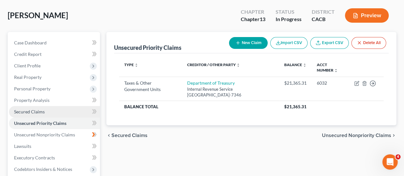
scroll to position [31, 0]
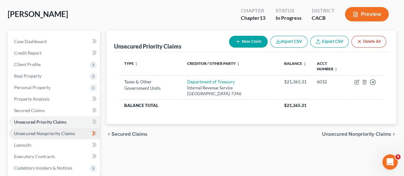
click at [52, 133] on span "Unsecured Nonpriority Claims" at bounding box center [44, 133] width 61 height 5
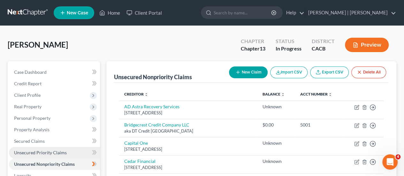
click at [20, 149] on link "Unsecured Priority Claims" at bounding box center [54, 152] width 91 height 11
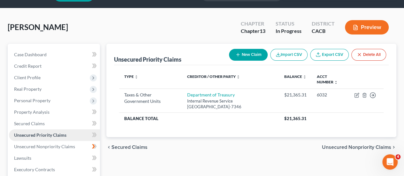
scroll to position [19, 0]
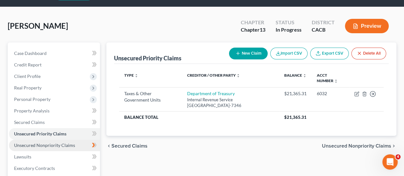
click at [32, 146] on span "Unsecured Nonpriority Claims" at bounding box center [44, 144] width 61 height 5
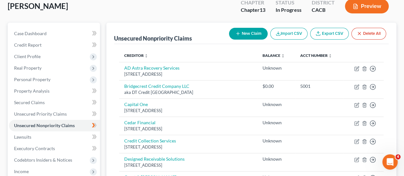
scroll to position [33, 0]
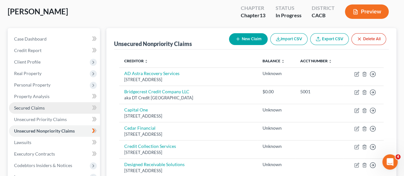
click at [42, 104] on link "Secured Claims" at bounding box center [54, 107] width 91 height 11
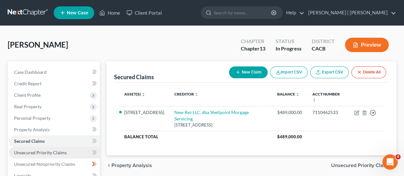
click at [29, 151] on span "Unsecured Priority Claims" at bounding box center [40, 152] width 53 height 5
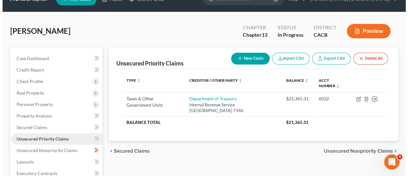
scroll to position [14, 0]
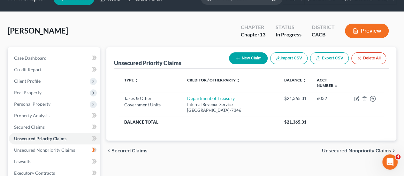
click at [247, 56] on button "New Claim" at bounding box center [248, 58] width 39 height 12
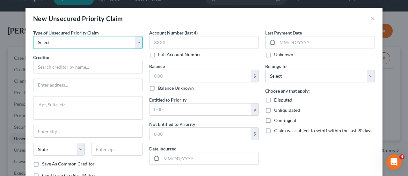
click at [78, 43] on select "Select Taxes & Other Government Units Domestic Support Obligations Extensions o…" at bounding box center [88, 42] width 110 height 13
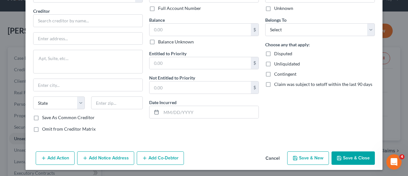
click at [352, 156] on button "Save & Close" at bounding box center [353, 157] width 43 height 13
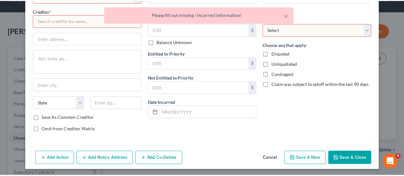
scroll to position [0, 0]
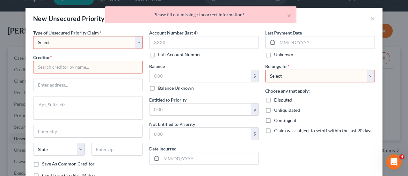
click at [371, 19] on div "× Please fill out missing / incorrect information!" at bounding box center [201, 16] width 408 height 20
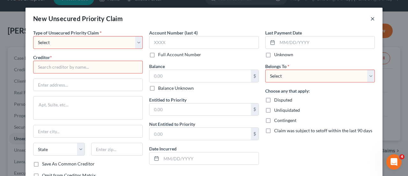
click at [371, 19] on button "×" at bounding box center [373, 19] width 4 height 8
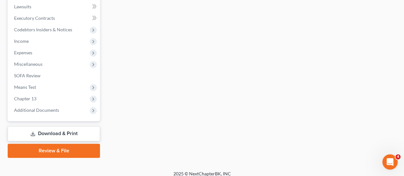
scroll to position [174, 0]
